Goal: Information Seeking & Learning: Learn about a topic

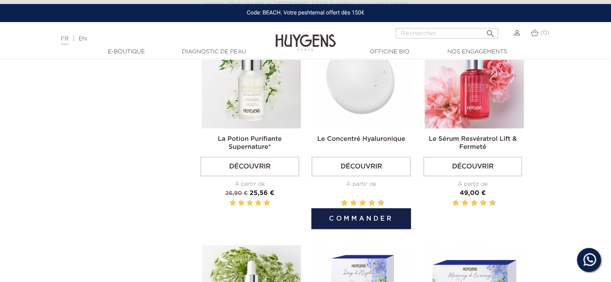
scroll to position [482, 0]
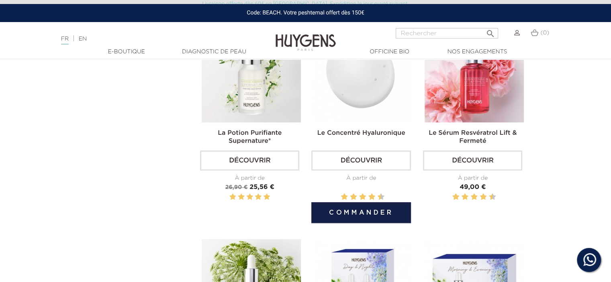
click at [359, 77] on img at bounding box center [362, 72] width 99 height 99
click at [356, 133] on link "Le Concentré Hyaluronique" at bounding box center [361, 133] width 88 height 6
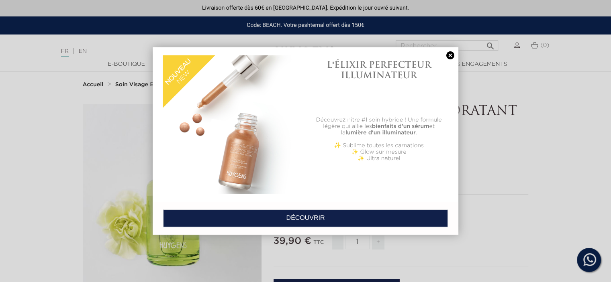
click at [452, 53] on link at bounding box center [450, 55] width 11 height 8
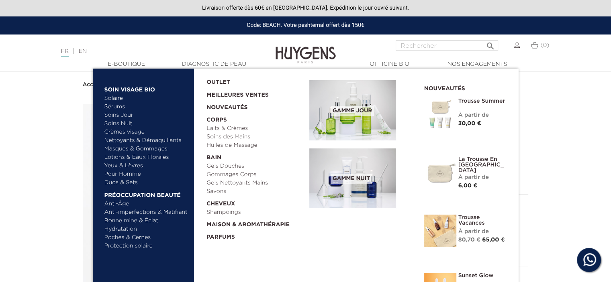
click at [120, 124] on link "Soins Nuit" at bounding box center [142, 124] width 77 height 8
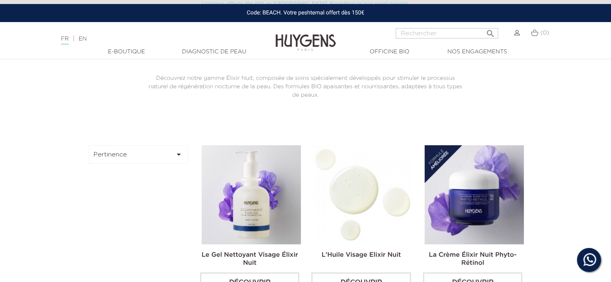
scroll to position [241, 0]
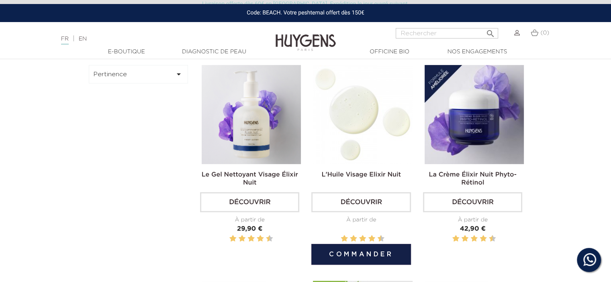
click at [356, 146] on img at bounding box center [362, 114] width 99 height 99
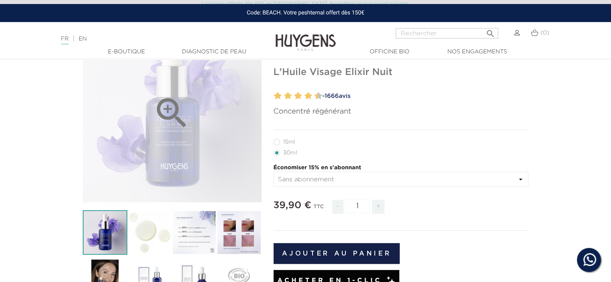
scroll to position [161, 0]
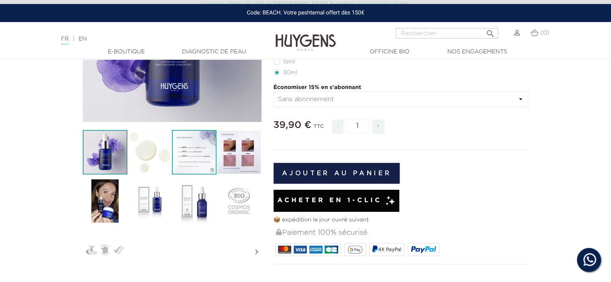
click at [202, 159] on img at bounding box center [194, 152] width 45 height 45
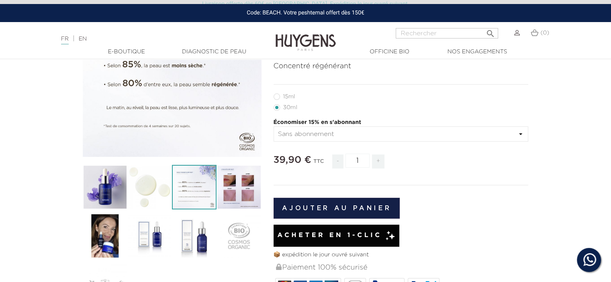
scroll to position [0, 0]
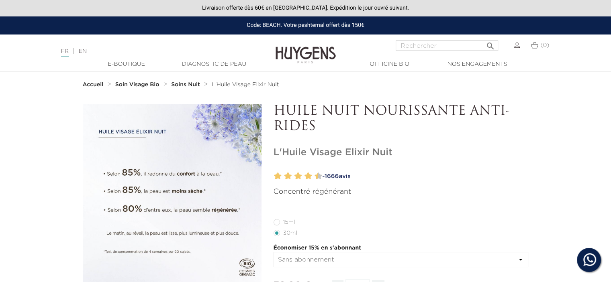
click at [139, 84] on strong "Soin Visage Bio" at bounding box center [137, 85] width 44 height 6
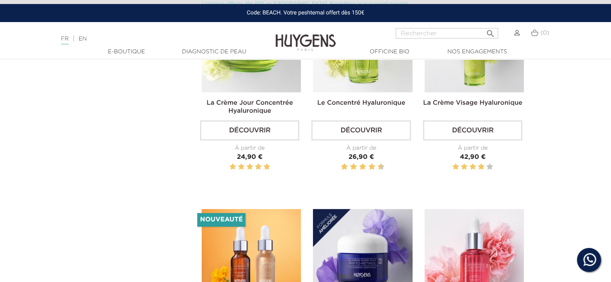
scroll to position [402, 0]
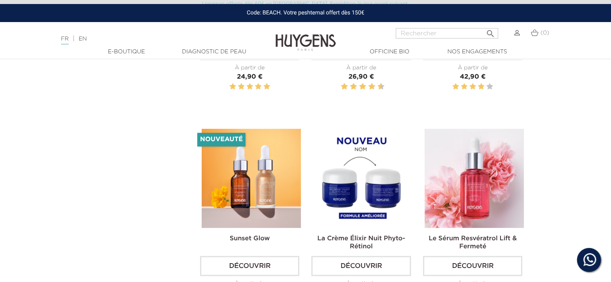
click at [360, 213] on img at bounding box center [362, 178] width 99 height 99
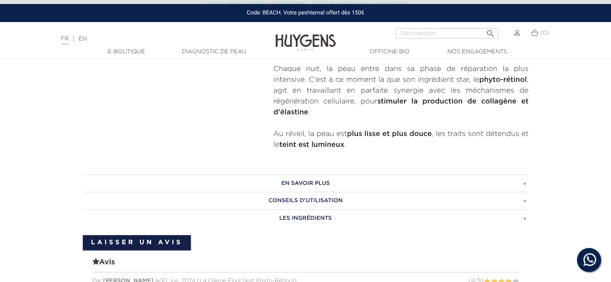
scroll to position [402, 0]
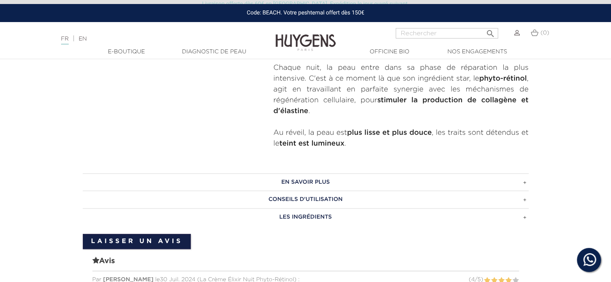
click at [291, 208] on h3 "Les ingrédients" at bounding box center [306, 217] width 446 height 18
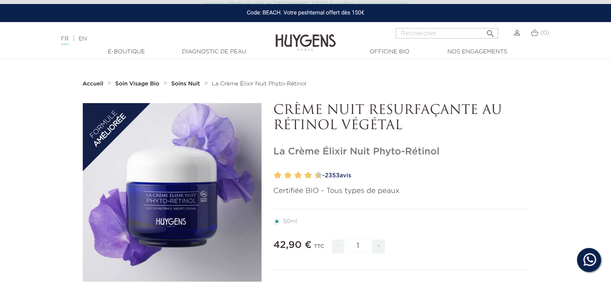
scroll to position [0, 0]
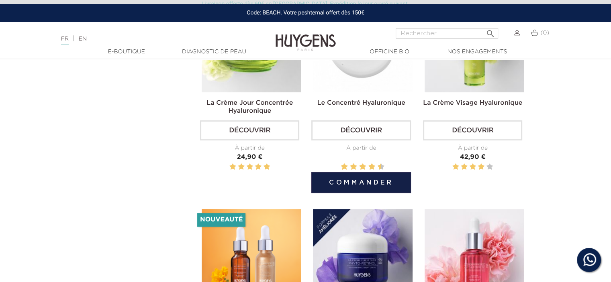
scroll to position [402, 0]
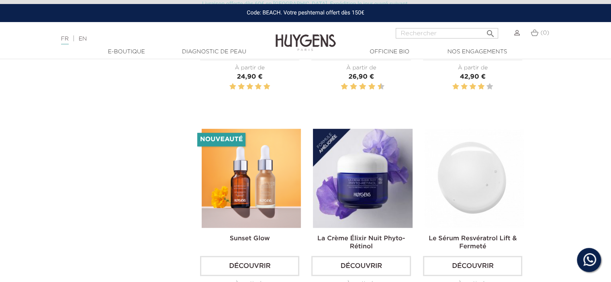
click at [469, 181] on img at bounding box center [474, 178] width 99 height 99
